Goal: Information Seeking & Learning: Learn about a topic

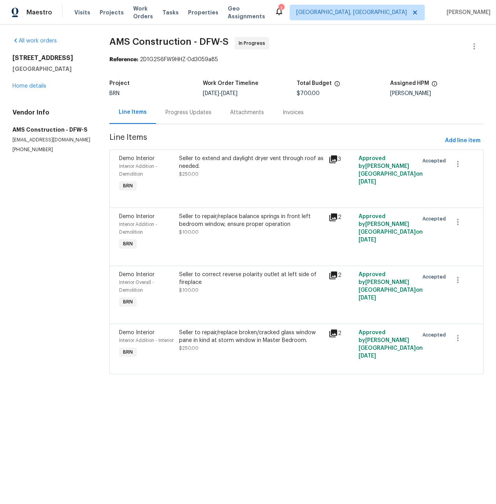
click at [186, 114] on div "Progress Updates" at bounding box center [188, 113] width 46 height 8
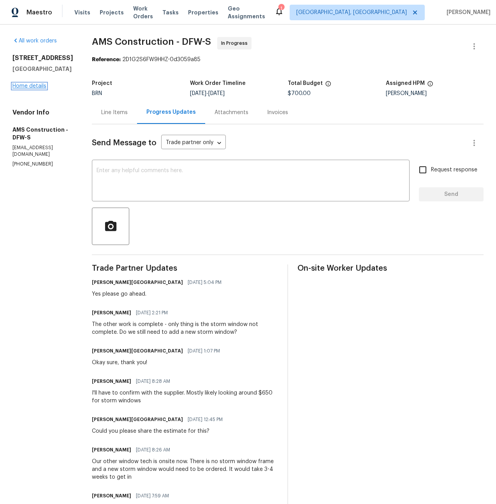
click at [31, 89] on link "Home details" at bounding box center [29, 85] width 34 height 5
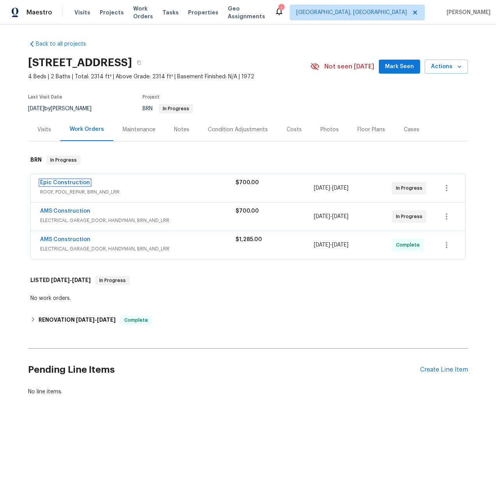
click at [81, 182] on link "Epic Construction" at bounding box center [65, 182] width 50 height 5
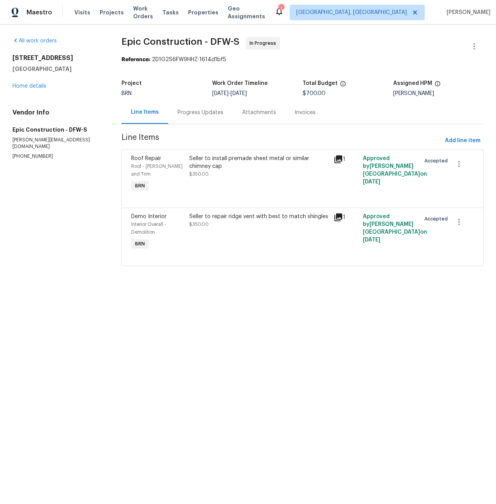
click at [204, 116] on div "Progress Updates" at bounding box center [200, 113] width 46 height 8
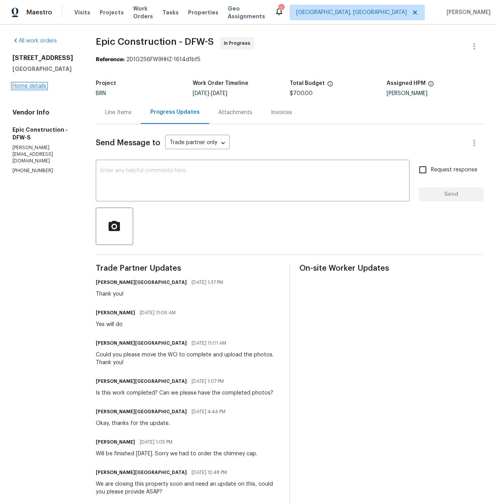
click at [46, 88] on link "Home details" at bounding box center [29, 85] width 34 height 5
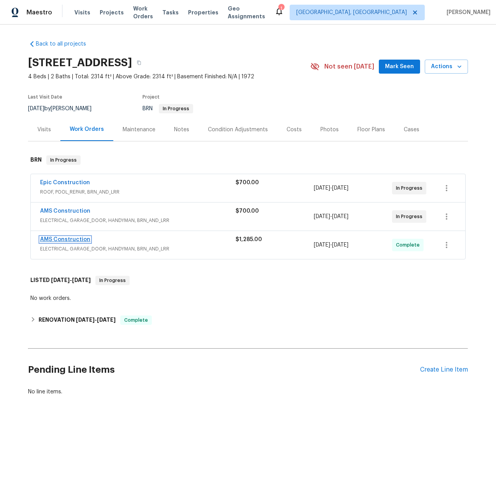
click at [73, 239] on link "AMS Construction" at bounding box center [65, 239] width 50 height 5
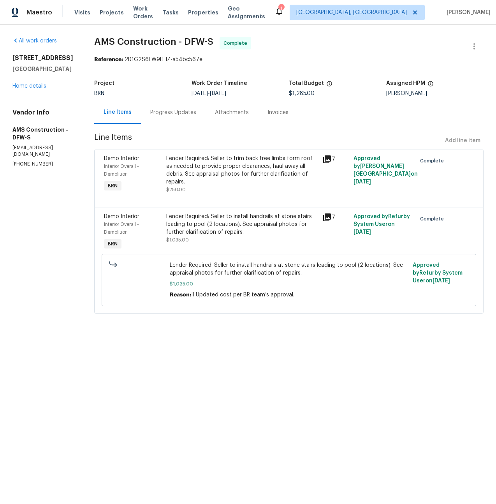
click at [37, 82] on div "[STREET_ADDRESS] Home details" at bounding box center [43, 72] width 63 height 36
click at [37, 83] on link "Home details" at bounding box center [29, 85] width 34 height 5
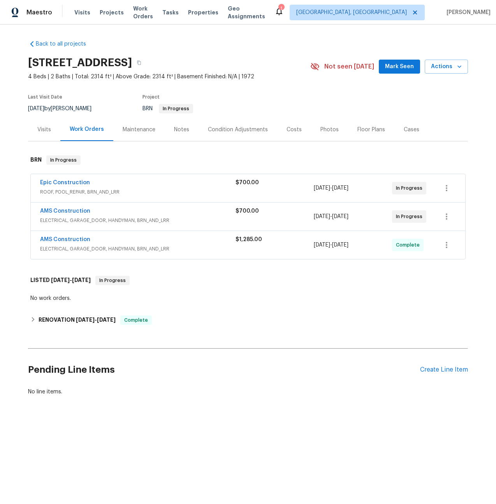
click at [76, 191] on span "ROOF, POOL_REPAIR, BRN_AND_LRR" at bounding box center [137, 192] width 195 height 8
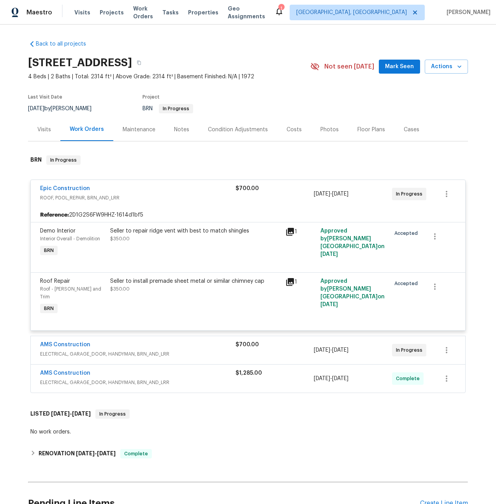
click at [59, 350] on span "ELECTRICAL, GARAGE_DOOR, HANDYMAN, BRN_AND_LRR" at bounding box center [137, 354] width 195 height 8
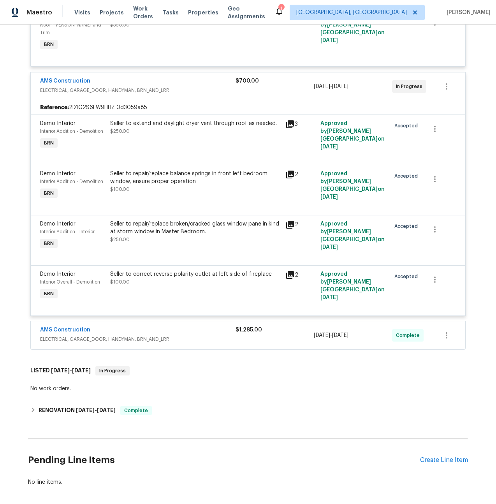
scroll to position [290, 0]
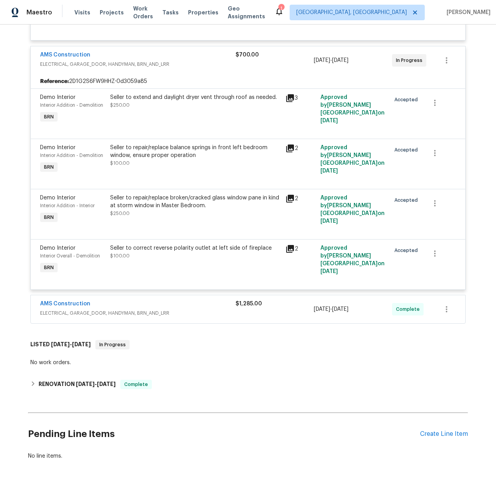
click at [71, 309] on span "ELECTRICAL, GARAGE_DOOR, HANDYMAN, BRN_AND_LRR" at bounding box center [137, 313] width 195 height 8
